Goal: Task Accomplishment & Management: Manage account settings

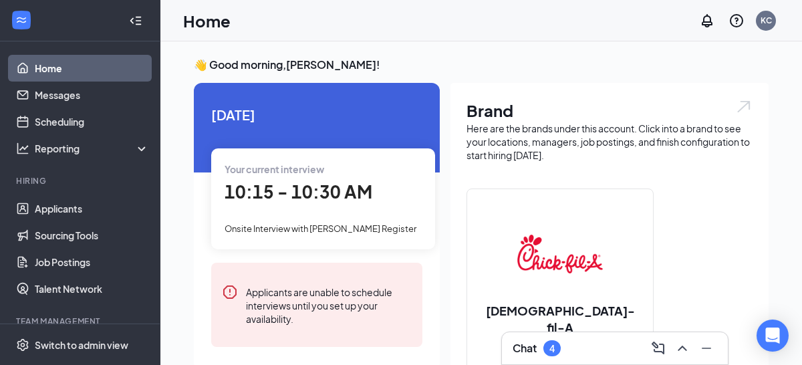
click at [325, 194] on span "10:15 - 10:30 AM" at bounding box center [298, 191] width 148 height 22
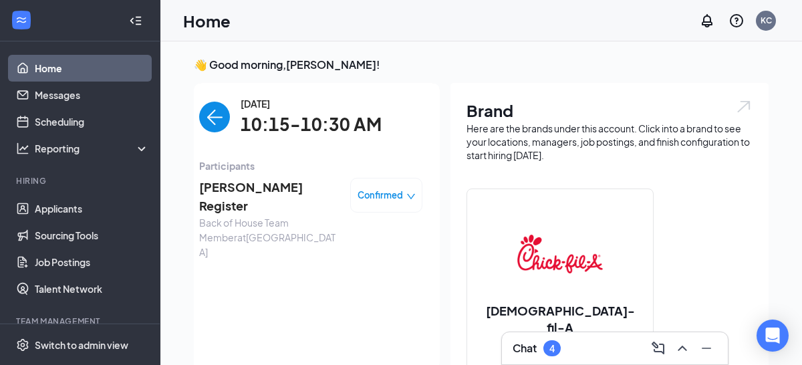
scroll to position [5, 0]
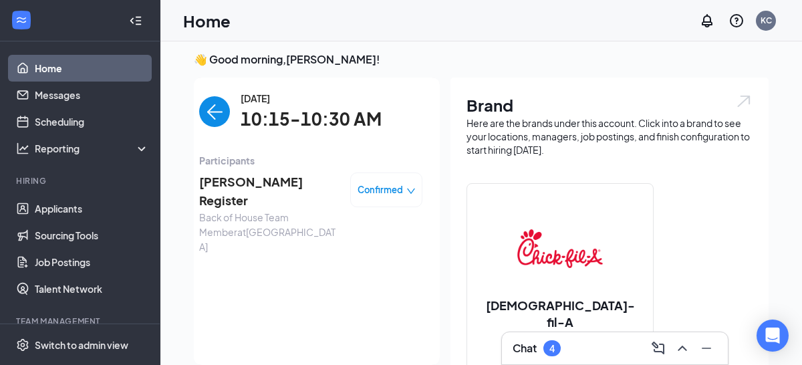
click at [257, 180] on span "[PERSON_NAME] Register" at bounding box center [269, 191] width 140 height 38
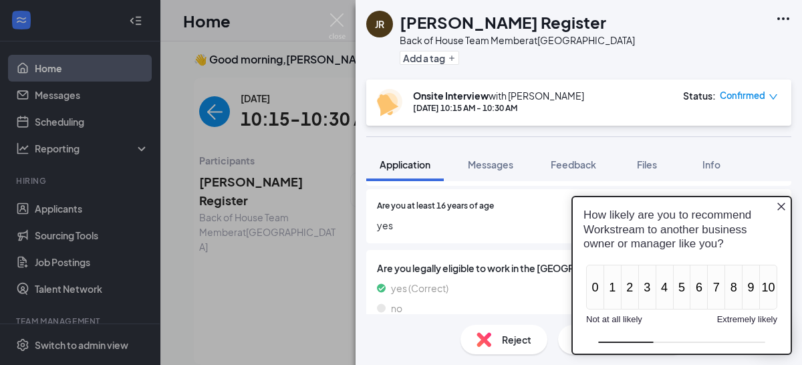
click at [782, 204] on icon "Close button" at bounding box center [781, 206] width 11 height 11
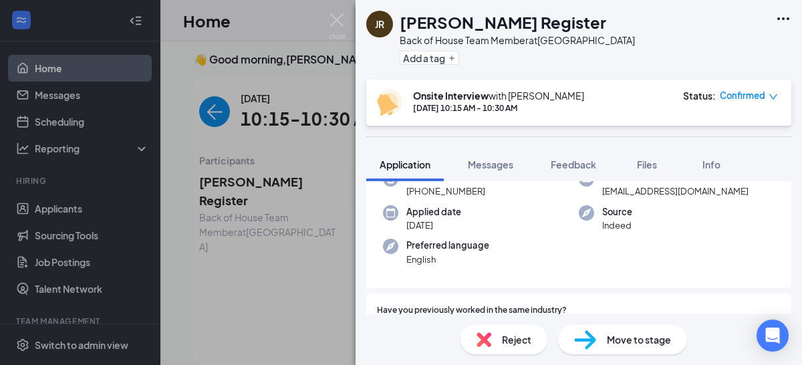
scroll to position [35, 0]
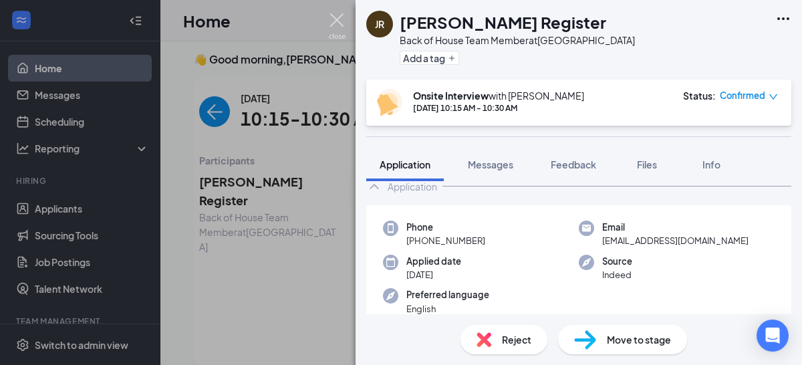
click at [334, 19] on img at bounding box center [337, 26] width 17 height 26
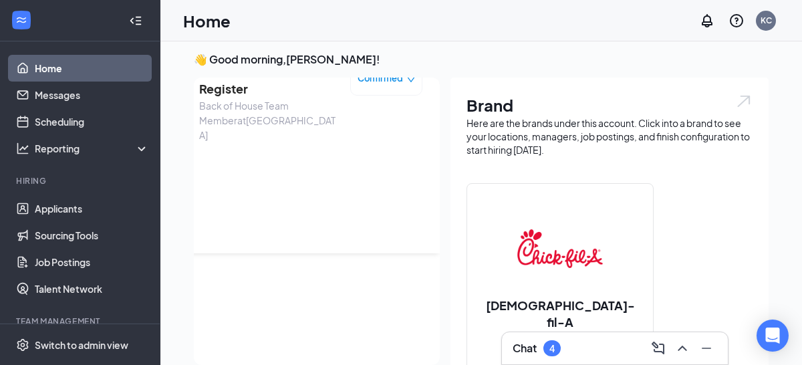
scroll to position [110, 0]
click at [522, 348] on h3 "Chat" at bounding box center [524, 348] width 24 height 15
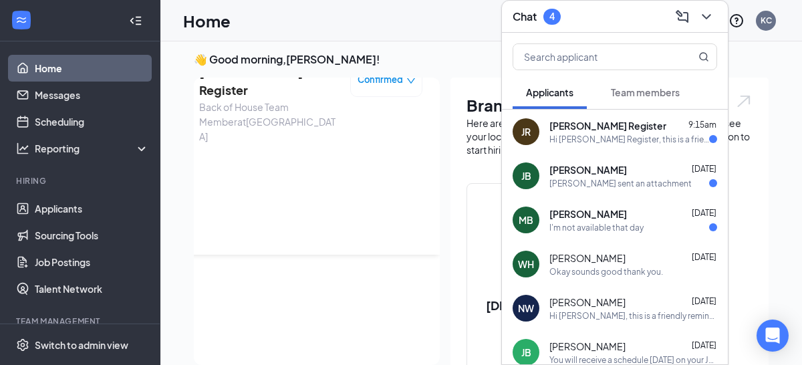
click at [602, 141] on div "Hi [PERSON_NAME] Register, this is a friendly reminder. Your meeting with [DEMO…" at bounding box center [629, 139] width 160 height 11
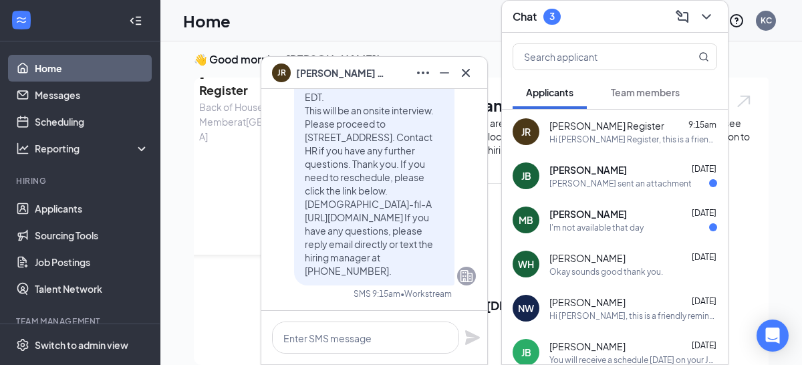
click at [597, 182] on div "[PERSON_NAME] sent an attachment" at bounding box center [620, 183] width 142 height 11
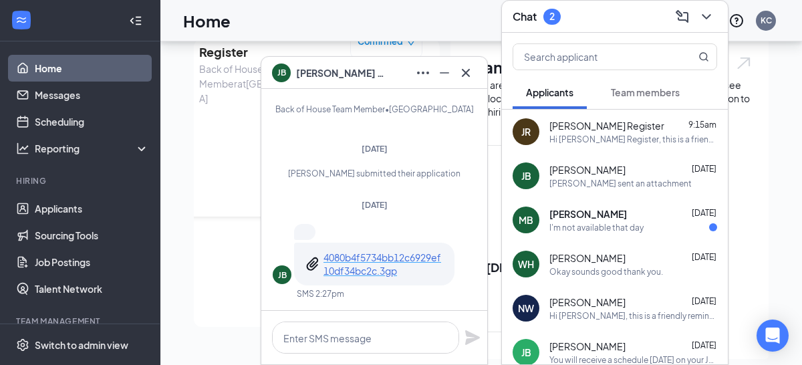
scroll to position [41, 0]
click at [587, 218] on span "[PERSON_NAME]" at bounding box center [587, 213] width 77 height 13
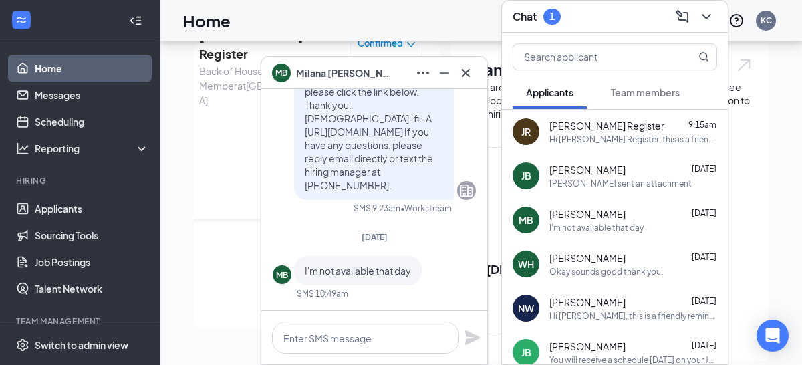
scroll to position [-387, 0]
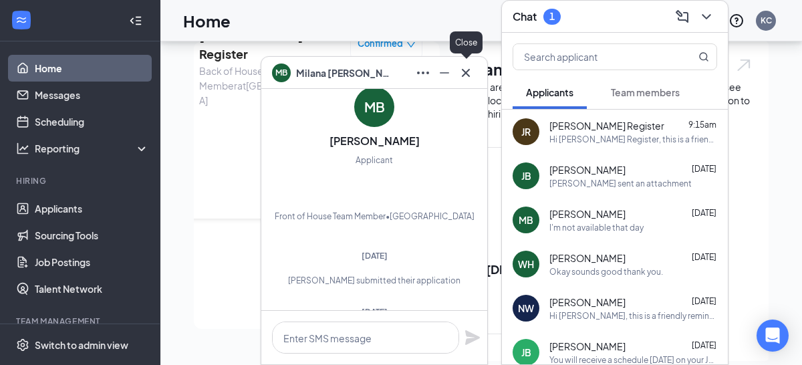
click at [468, 74] on icon "Cross" at bounding box center [466, 72] width 8 height 8
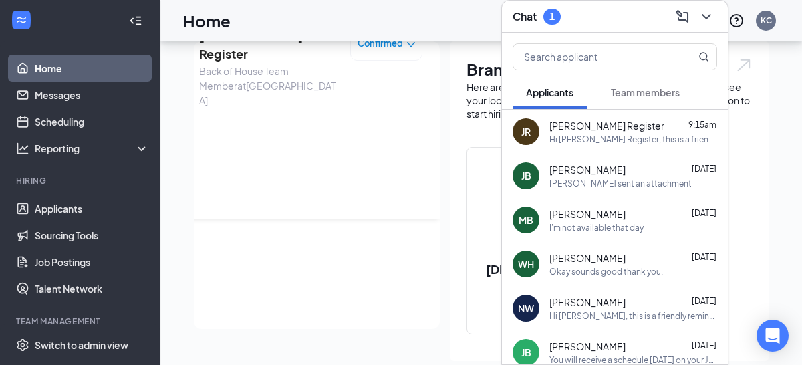
click at [650, 96] on span "Team members" at bounding box center [645, 92] width 69 height 12
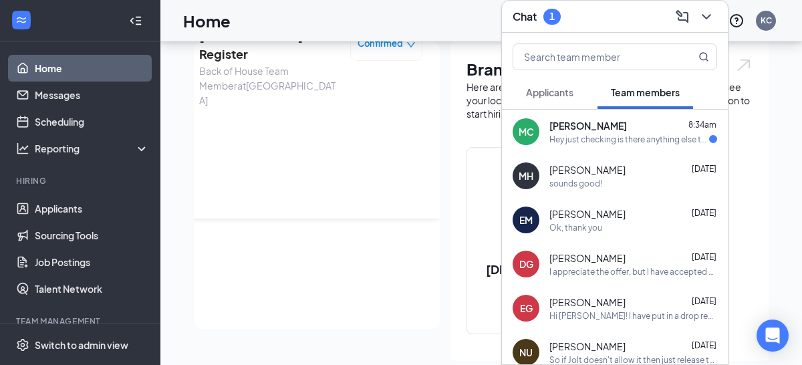
click at [597, 134] on div "Hey just checking is there anything else that I need to complete before I start…" at bounding box center [629, 139] width 160 height 11
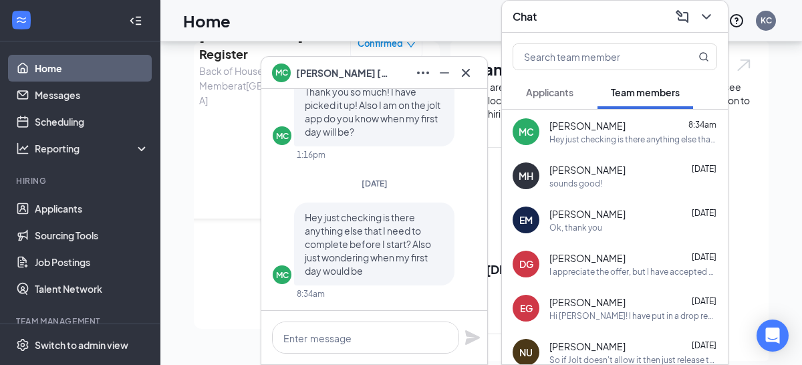
scroll to position [1, 0]
click at [303, 339] on textarea at bounding box center [365, 337] width 187 height 32
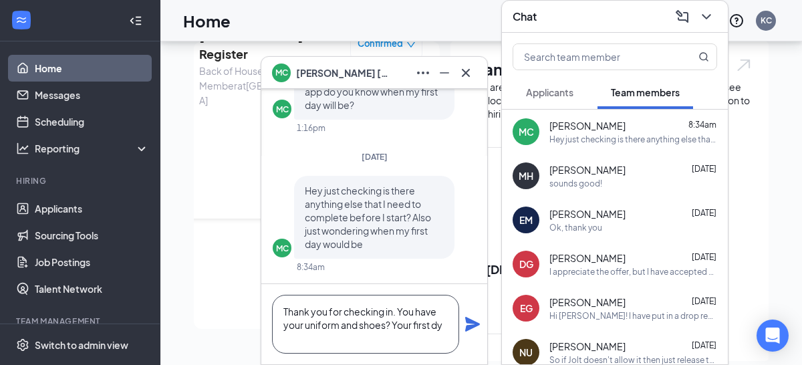
scroll to position [0, 0]
click at [554, 94] on span "Applicants" at bounding box center [549, 92] width 47 height 12
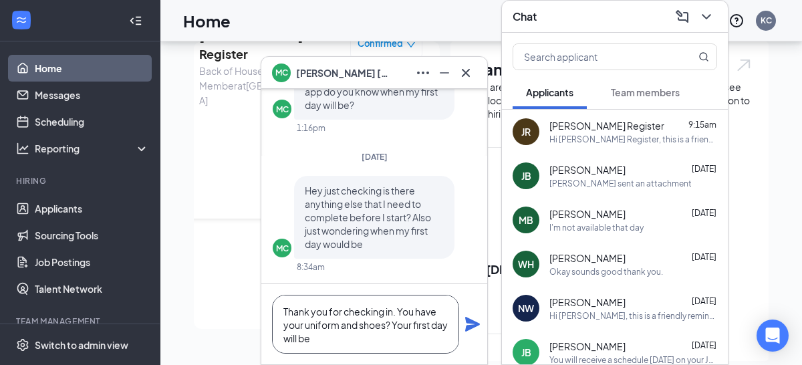
click at [337, 343] on textarea "Thank you for checking in. You have your uniform and shoes? Your first day will…" at bounding box center [365, 324] width 187 height 59
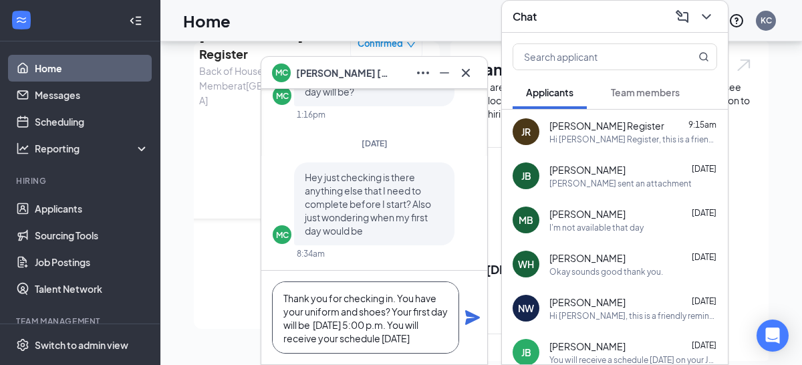
scroll to position [13, 0]
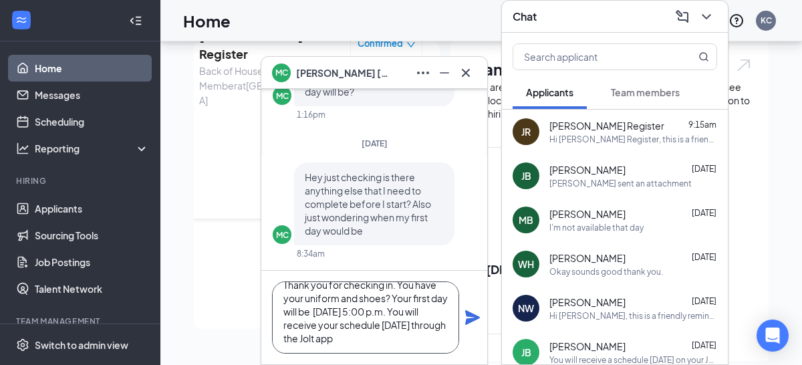
type textarea "Thank you for checking in. You have your uniform and shoes? Your first day will…"
click at [474, 317] on icon "Plane" at bounding box center [472, 317] width 15 height 15
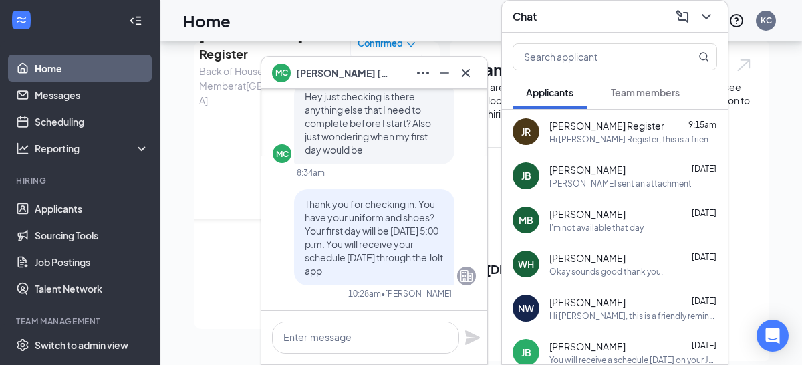
scroll to position [0, 0]
click at [465, 71] on icon "Cross" at bounding box center [466, 72] width 8 height 8
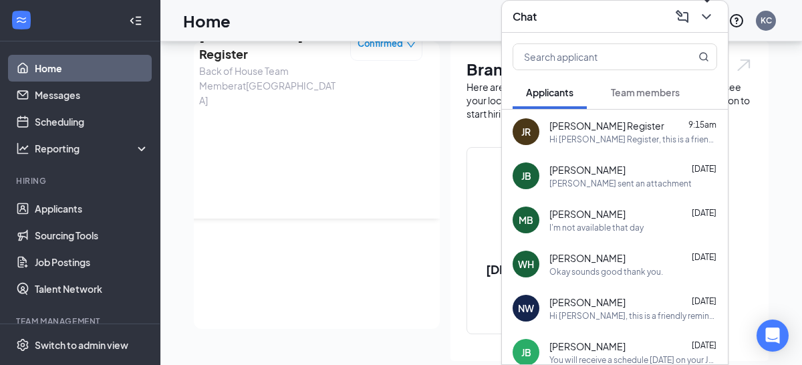
click at [708, 13] on icon "ChevronDown" at bounding box center [706, 17] width 16 height 16
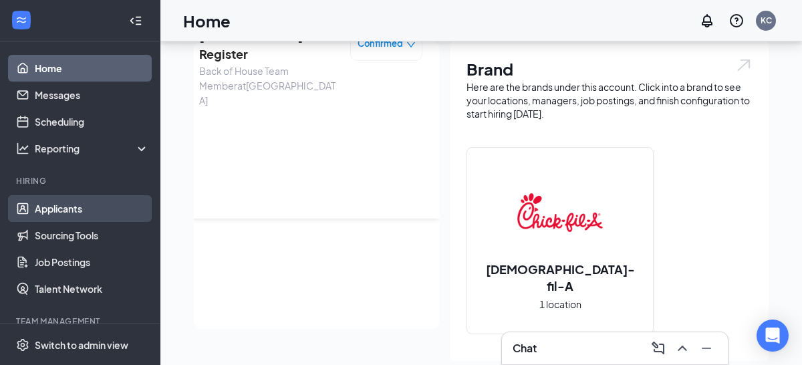
click at [49, 208] on link "Applicants" at bounding box center [92, 208] width 114 height 27
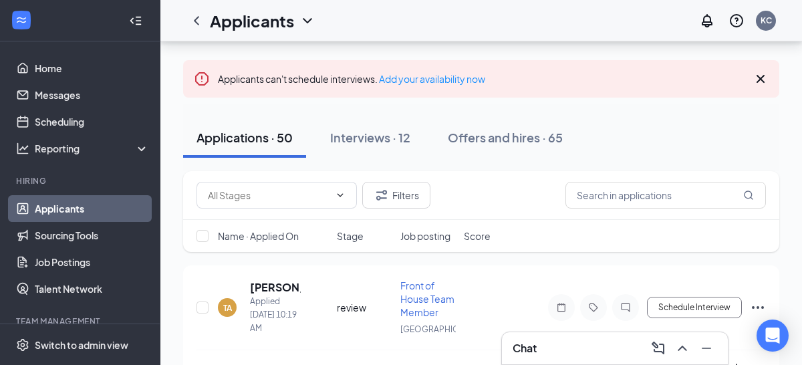
scroll to position [55, 0]
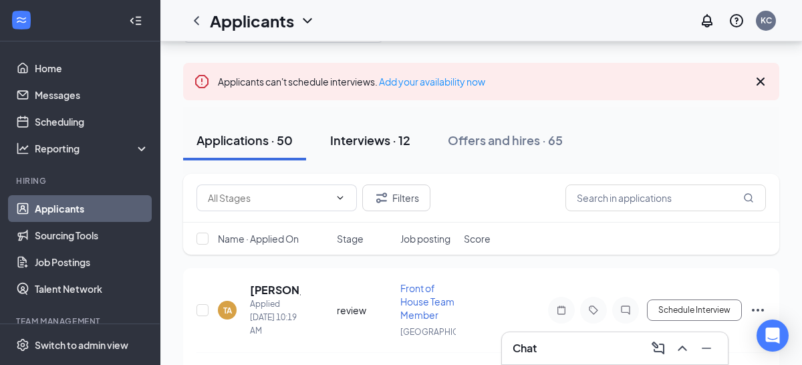
click at [362, 144] on div "Interviews · 12" at bounding box center [370, 140] width 80 height 17
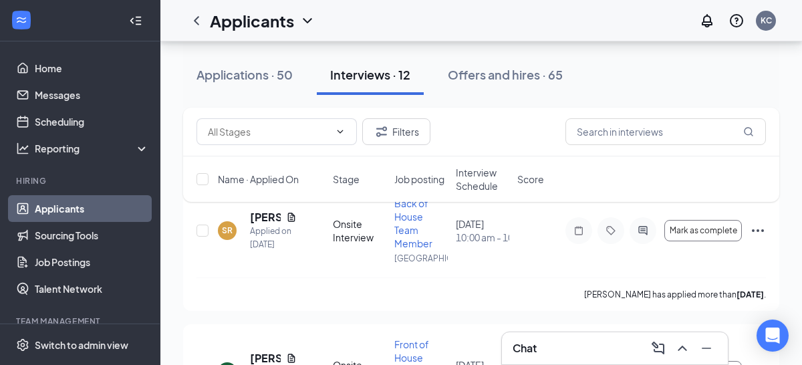
scroll to position [152, 0]
click at [761, 230] on icon "Ellipses" at bounding box center [758, 232] width 16 height 16
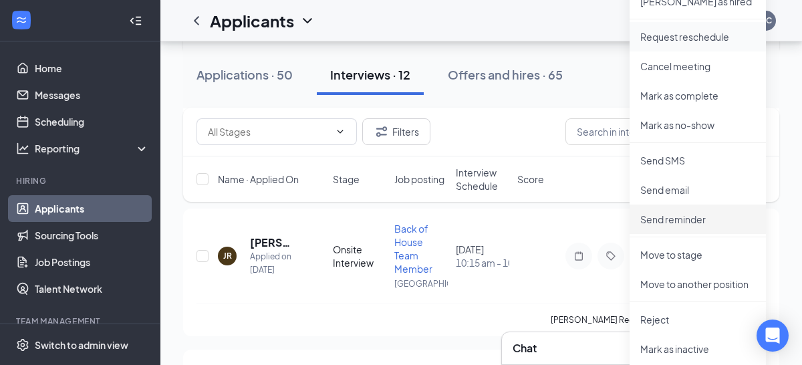
scroll to position [417, 0]
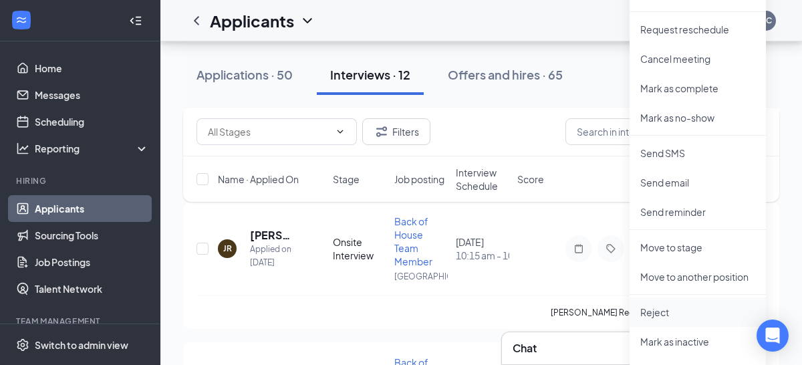
click at [653, 313] on p "Reject" at bounding box center [697, 311] width 115 height 13
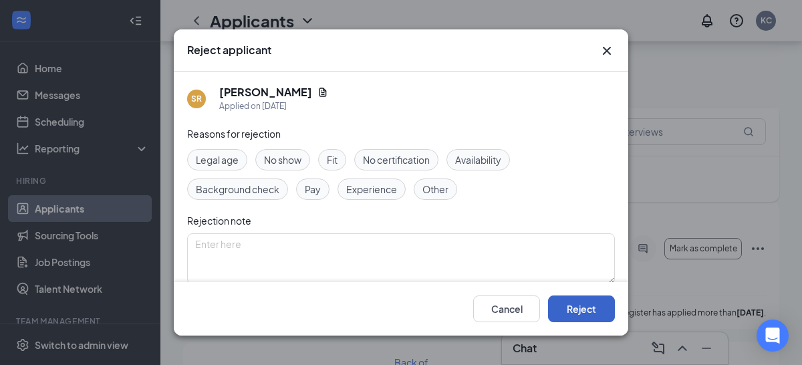
click at [584, 313] on button "Reject" at bounding box center [581, 308] width 67 height 27
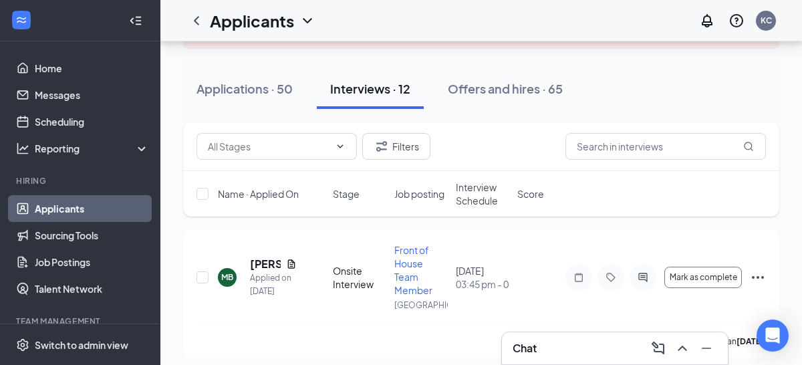
scroll to position [108, 0]
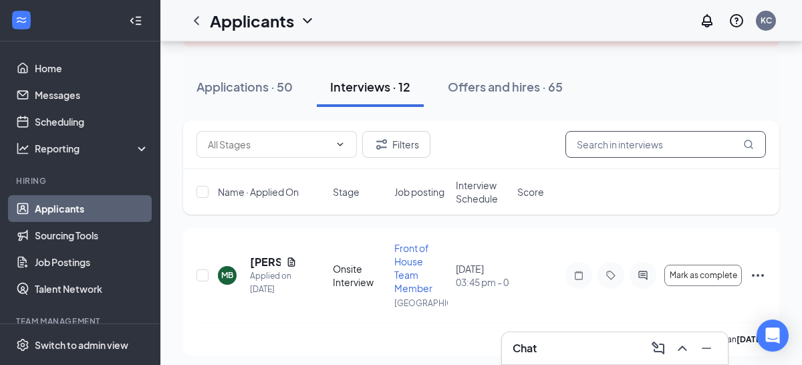
click at [616, 149] on input "text" at bounding box center [665, 144] width 200 height 27
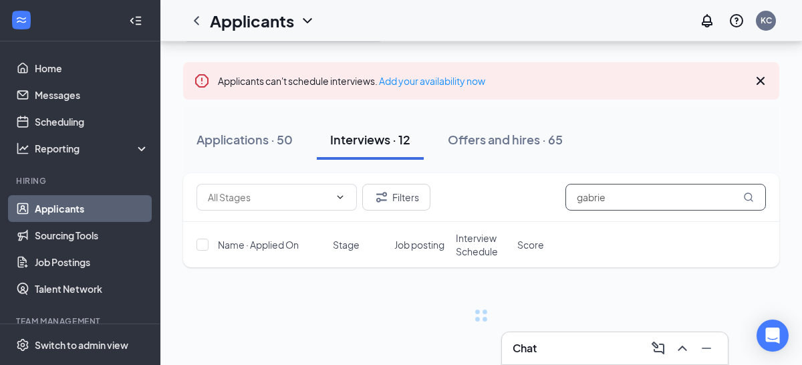
scroll to position [55, 0]
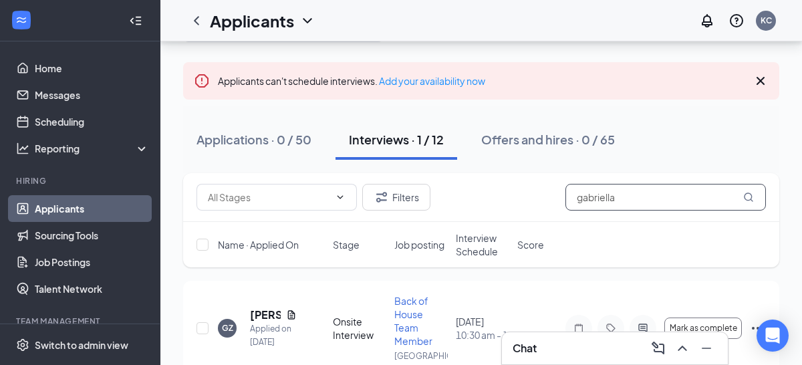
scroll to position [108, 0]
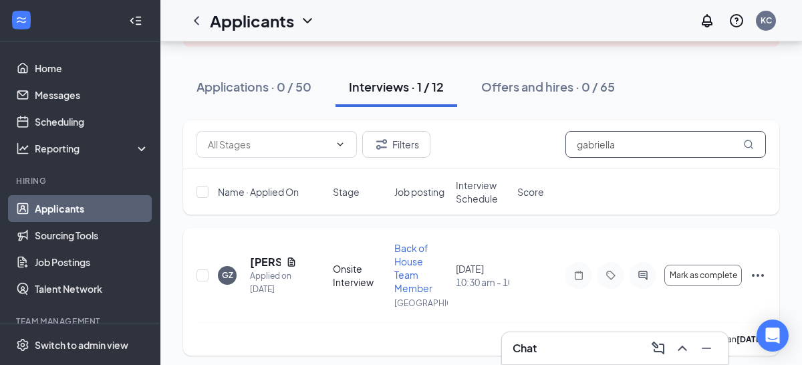
type input "gabriella"
click at [758, 275] on icon "Ellipses" at bounding box center [758, 275] width 12 height 3
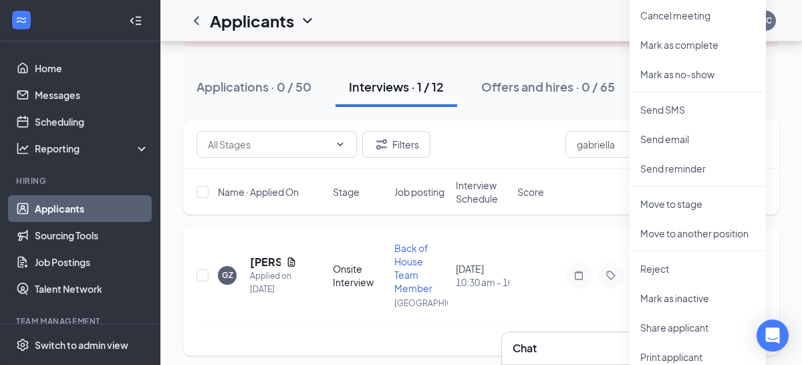
scroll to position [0, 0]
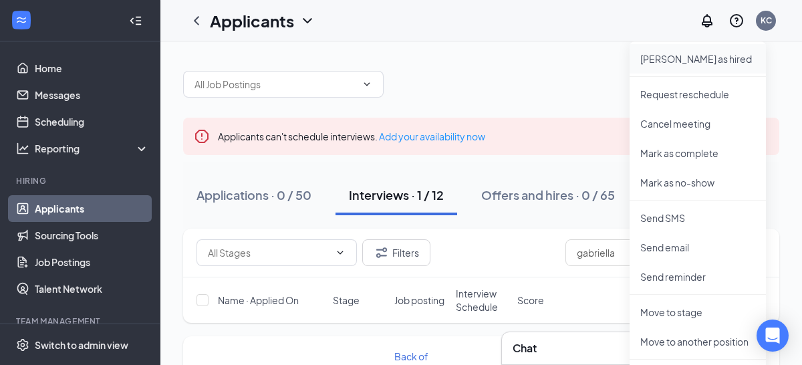
click at [671, 61] on p "[PERSON_NAME] as hired" at bounding box center [697, 58] width 115 height 13
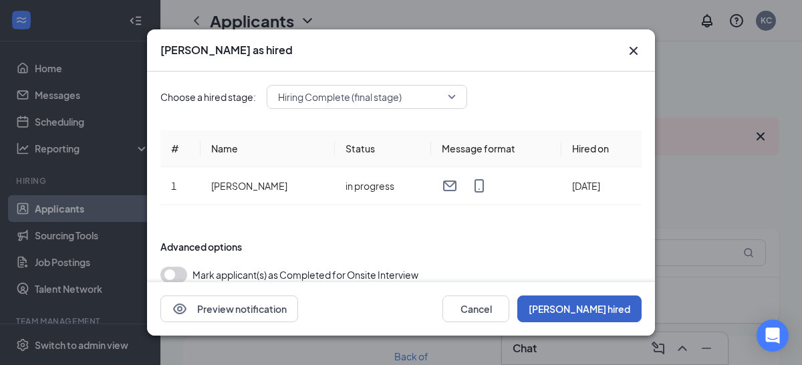
click at [602, 309] on button "[PERSON_NAME] hired" at bounding box center [579, 308] width 124 height 27
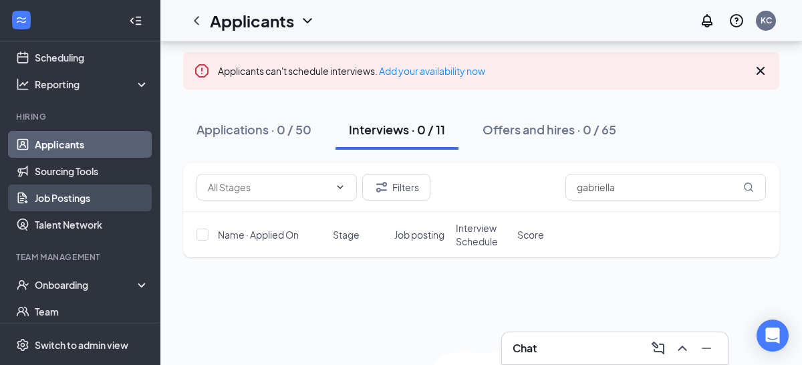
scroll to position [124, 0]
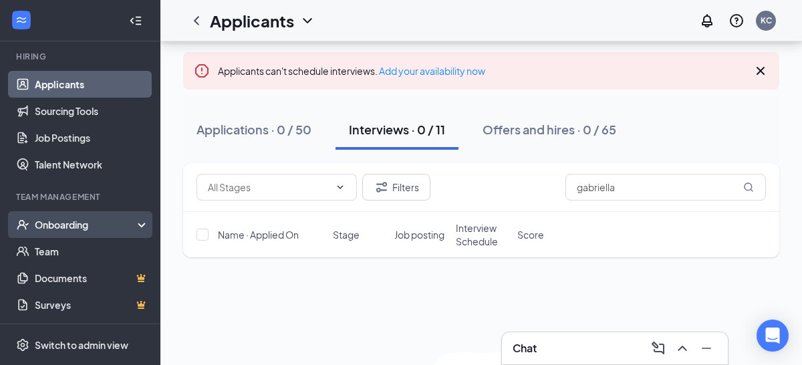
click at [60, 225] on div "Onboarding" at bounding box center [86, 224] width 103 height 13
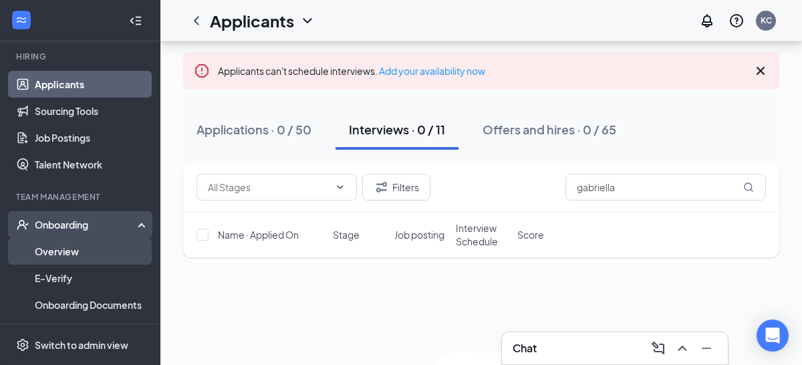
click at [51, 253] on link "Overview" at bounding box center [92, 251] width 114 height 27
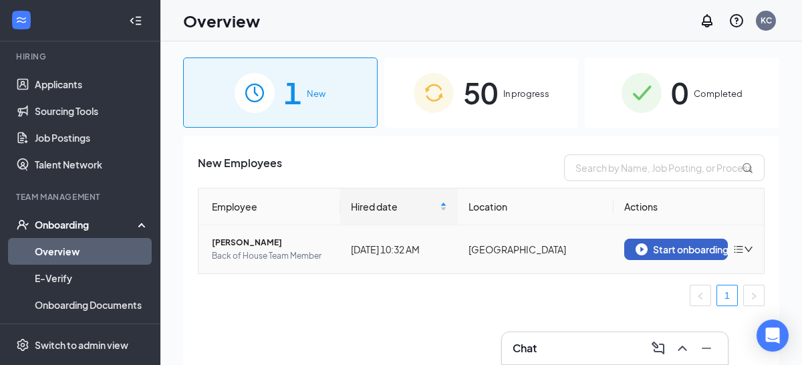
click at [669, 252] on div "Start onboarding" at bounding box center [675, 249] width 81 height 12
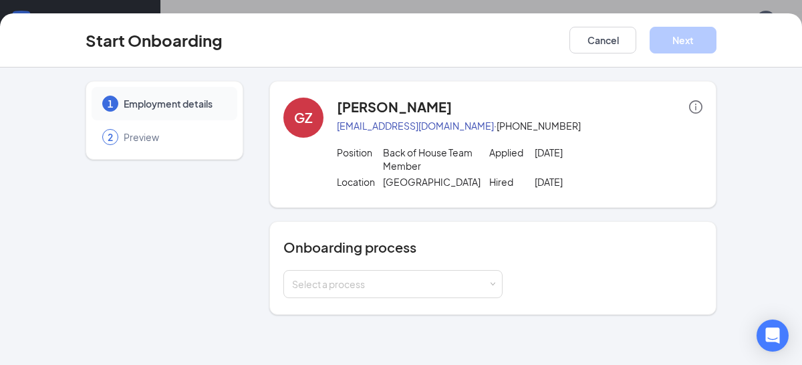
scroll to position [60, 0]
click at [311, 284] on div "Select a process" at bounding box center [390, 283] width 196 height 13
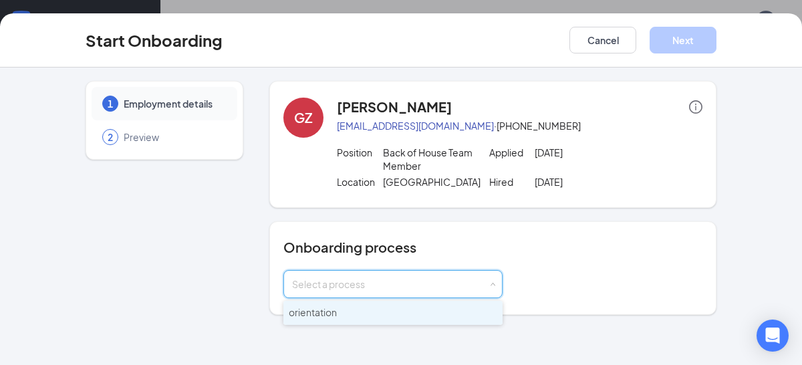
click at [322, 310] on span "orientation" at bounding box center [313, 312] width 48 height 12
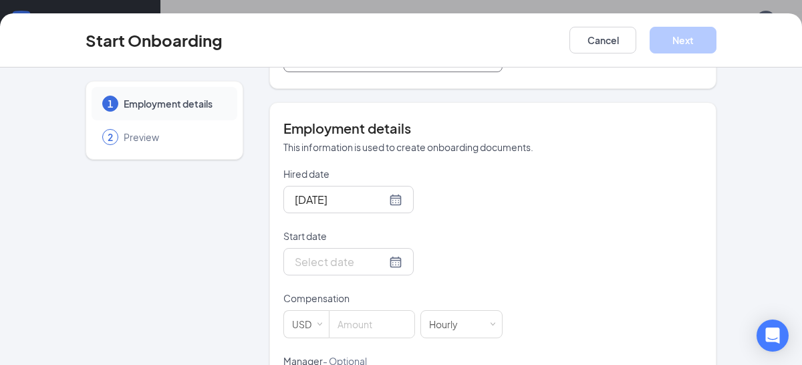
scroll to position [227, 0]
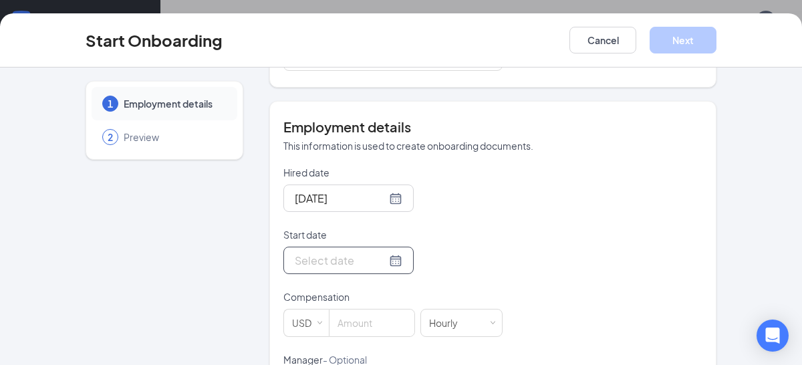
click at [377, 262] on div at bounding box center [349, 260] width 108 height 17
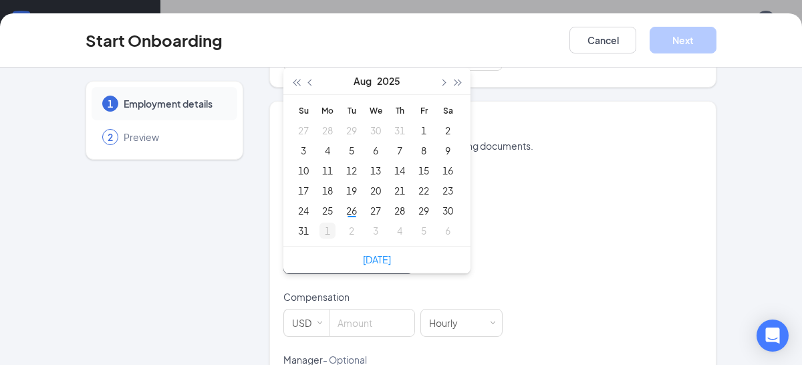
type input "[DATE]"
click at [327, 229] on div "1" at bounding box center [327, 230] width 16 height 16
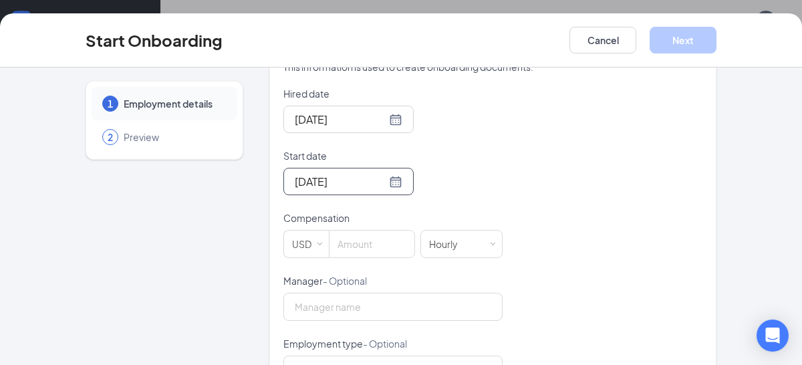
scroll to position [309, 0]
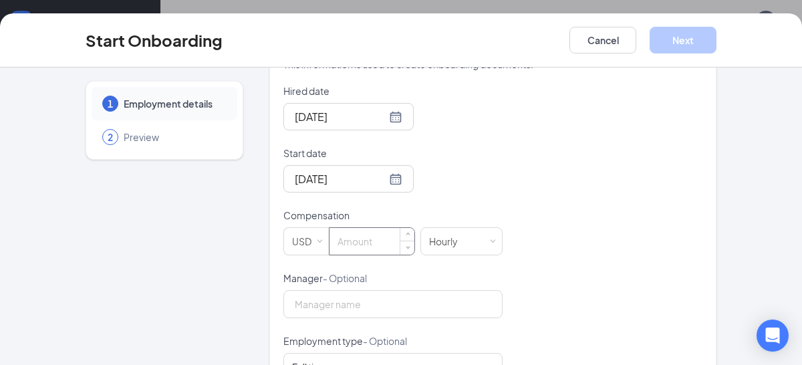
click at [345, 240] on input at bounding box center [371, 241] width 85 height 27
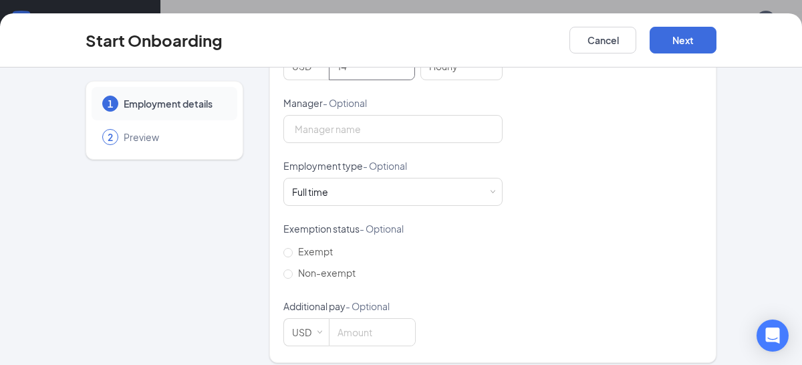
scroll to position [495, 0]
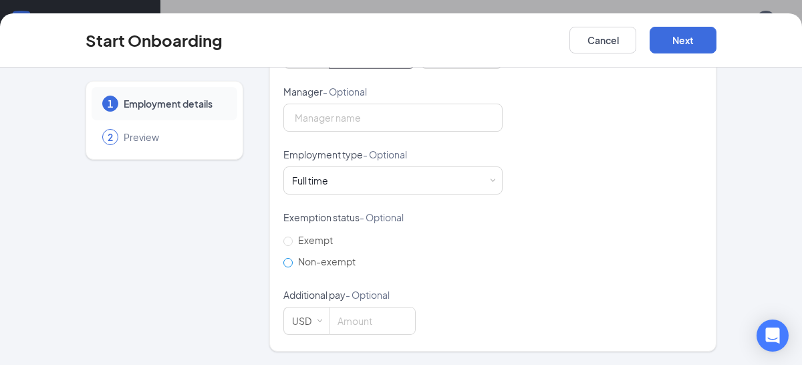
type input "14"
click at [288, 262] on input "Non-exempt" at bounding box center [287, 262] width 9 height 9
radio input "true"
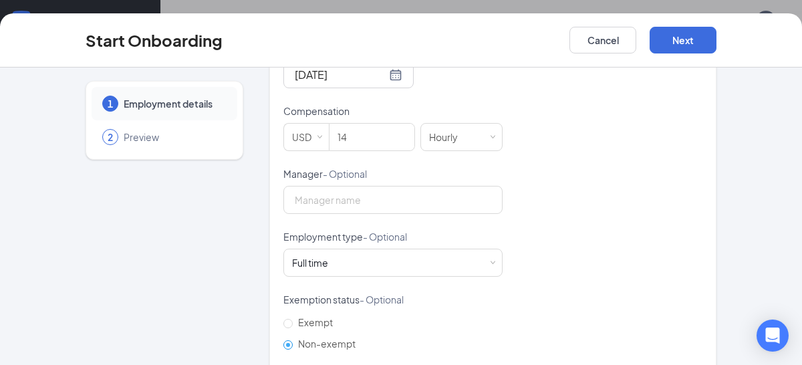
scroll to position [445, 0]
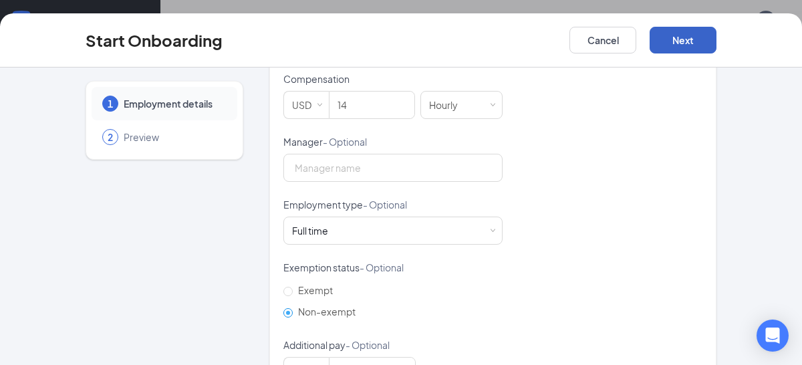
click at [680, 40] on button "Next" at bounding box center [682, 40] width 67 height 27
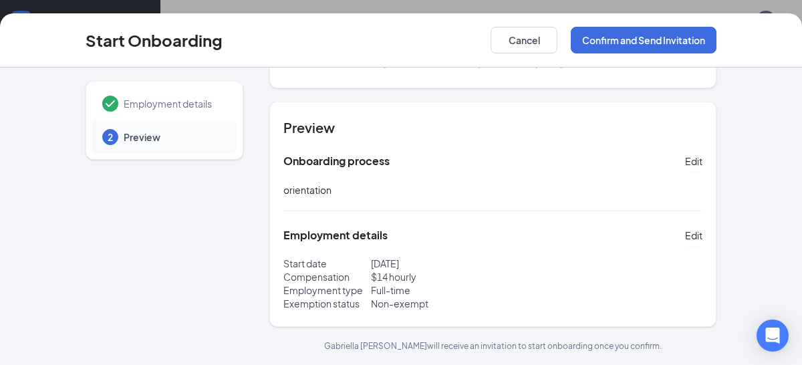
scroll to position [49, 0]
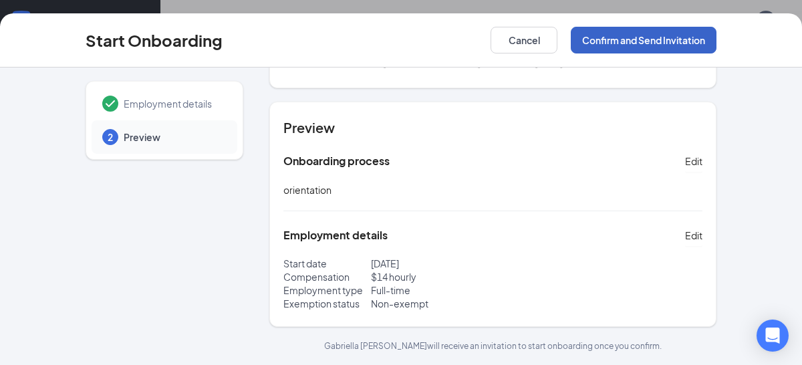
click at [637, 43] on button "Confirm and Send Invitation" at bounding box center [643, 40] width 146 height 27
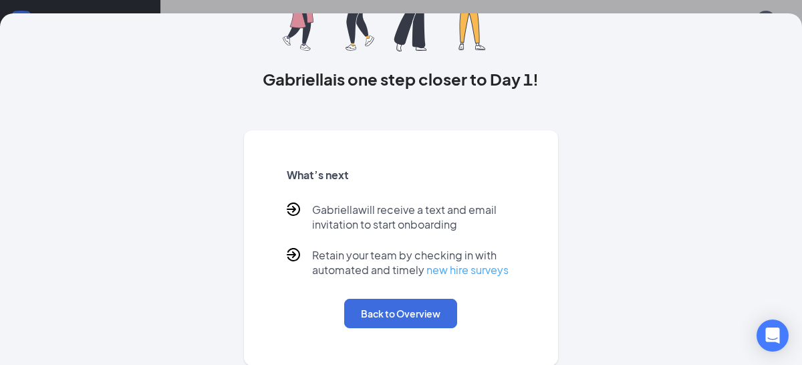
scroll to position [57, 0]
